Goal: Find specific page/section: Find specific page/section

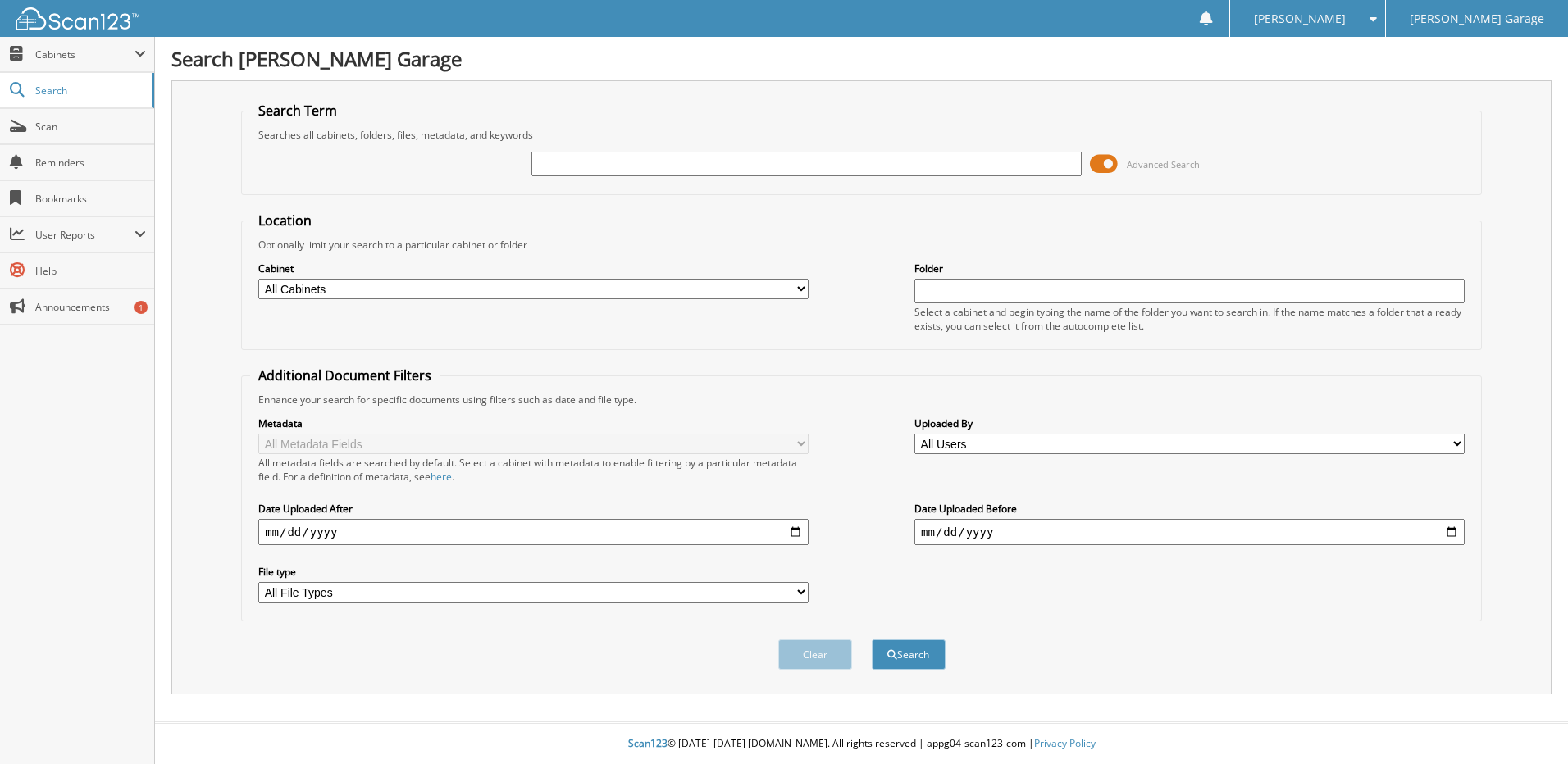
click at [1090, 159] on span at bounding box center [1103, 163] width 28 height 25
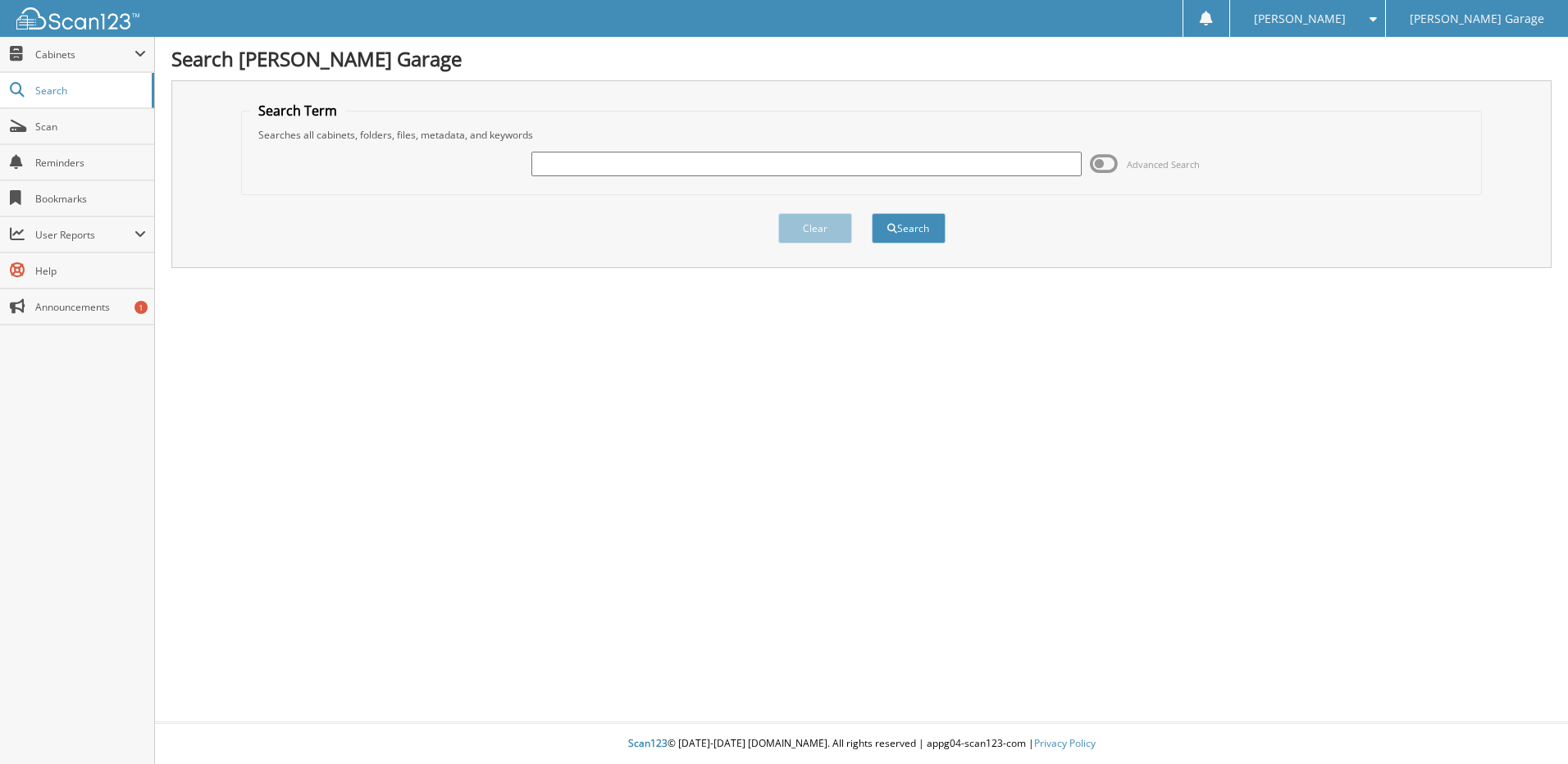
click at [861, 172] on input "text" at bounding box center [806, 163] width 550 height 25
type input "96758525"
click at [907, 229] on button "Search" at bounding box center [908, 228] width 74 height 30
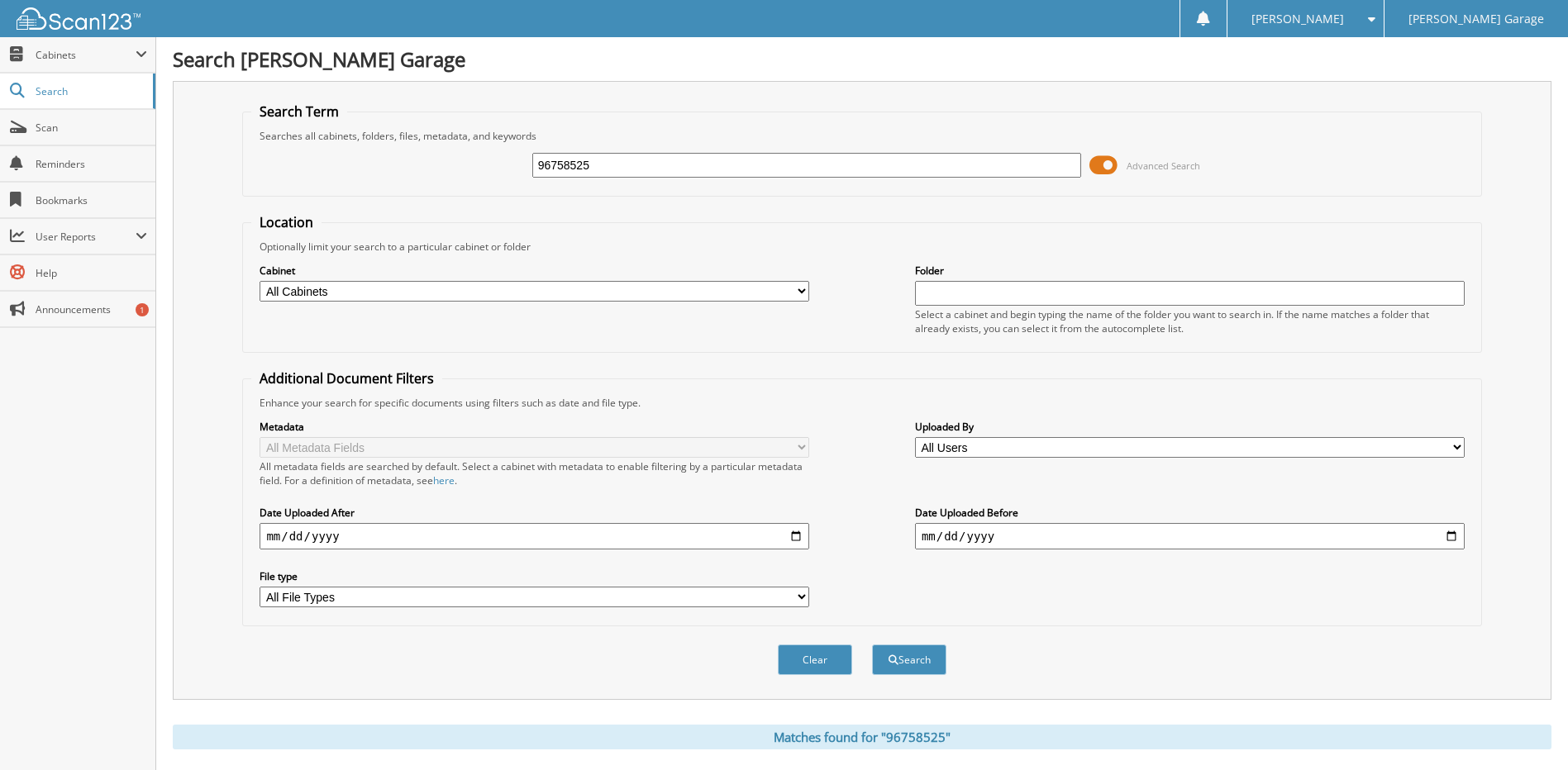
click at [1098, 163] on span at bounding box center [1104, 164] width 28 height 25
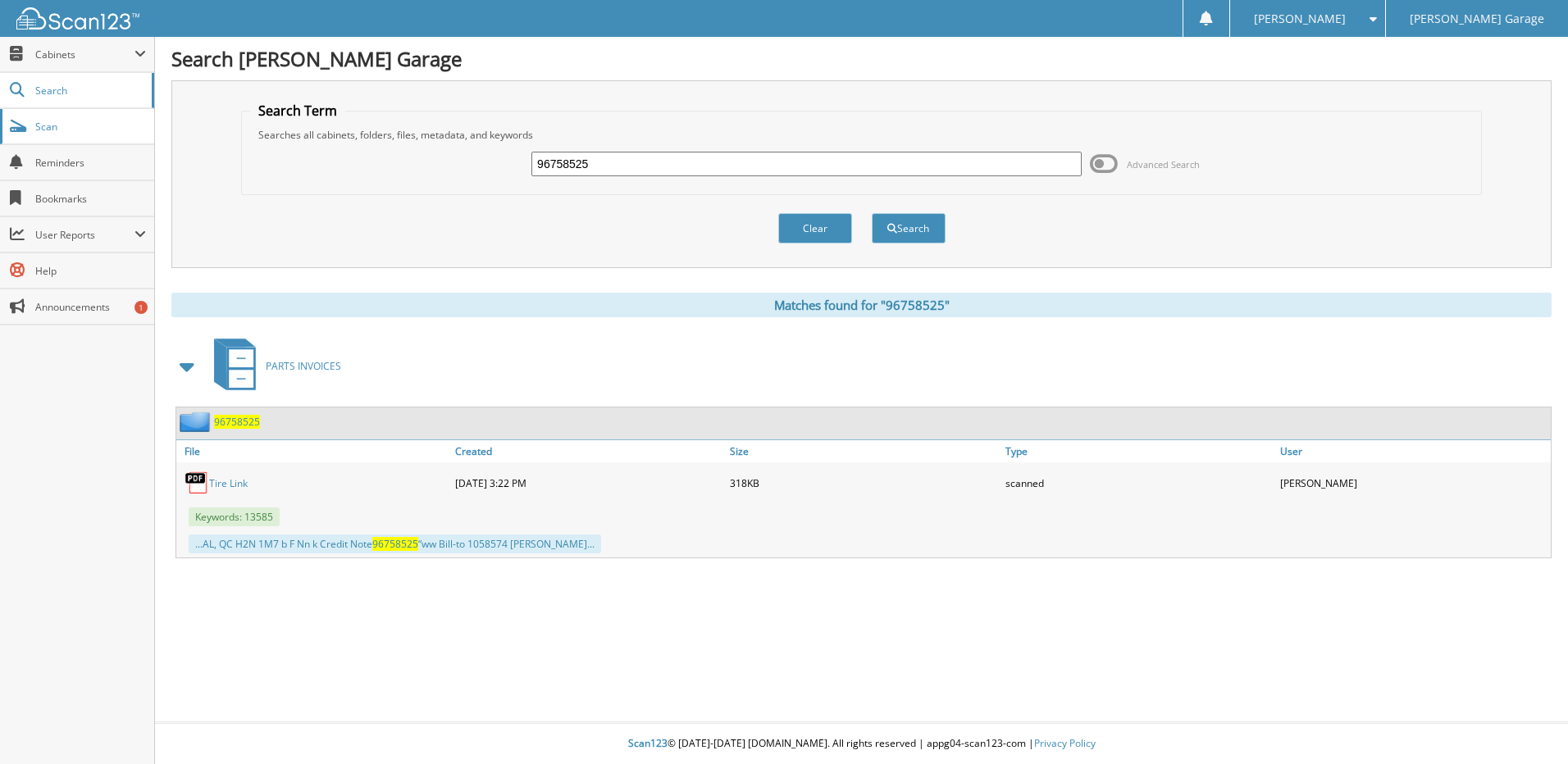
click at [69, 124] on span "Scan" at bounding box center [90, 127] width 111 height 14
